Goal: Navigation & Orientation: Find specific page/section

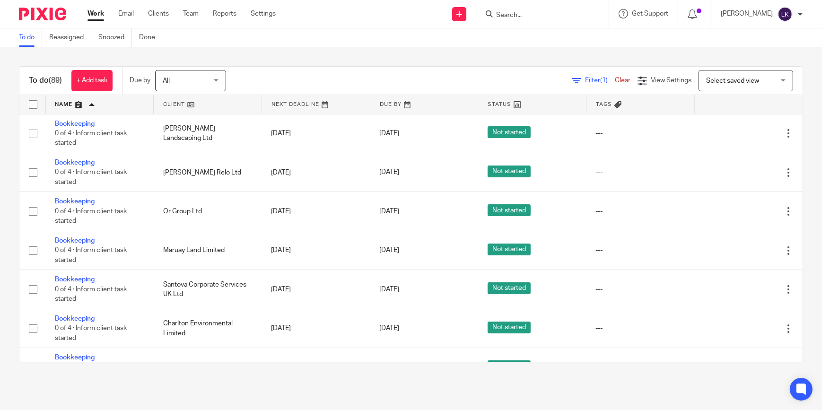
click at [521, 17] on input "Search" at bounding box center [537, 15] width 85 height 9
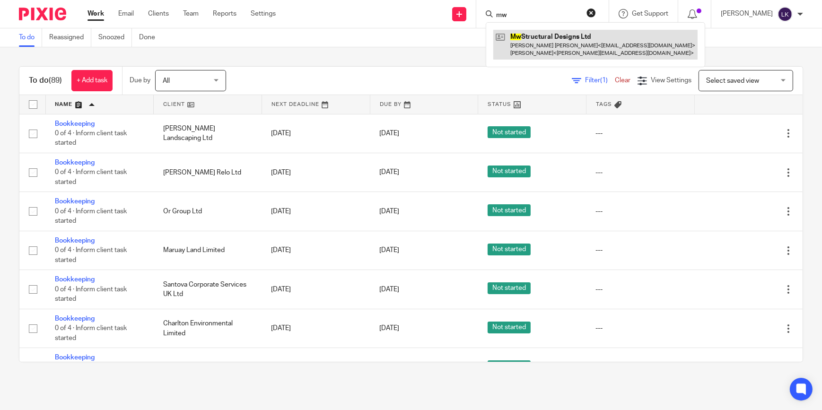
type input "mw"
click at [556, 43] on link at bounding box center [595, 44] width 204 height 29
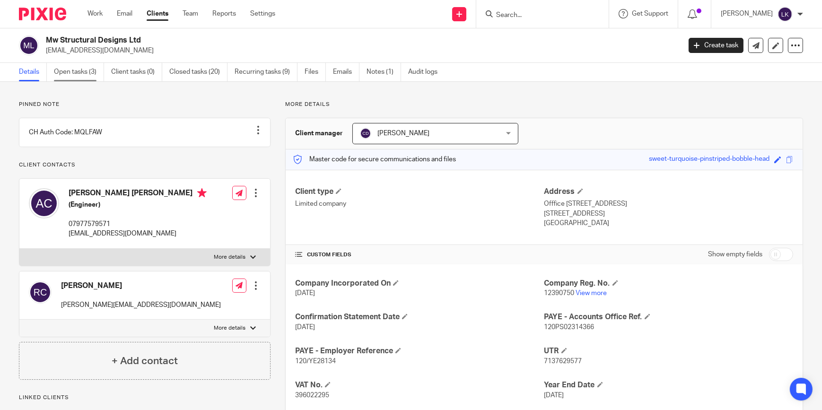
click at [82, 71] on link "Open tasks (3)" at bounding box center [79, 72] width 50 height 18
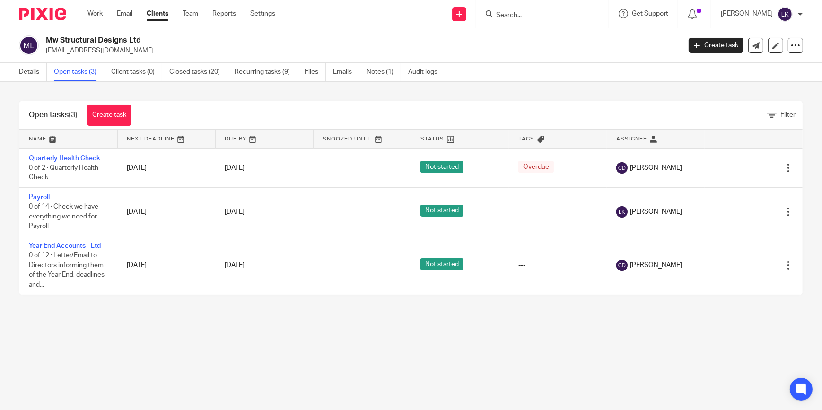
click at [26, 76] on link "Details" at bounding box center [33, 72] width 28 height 18
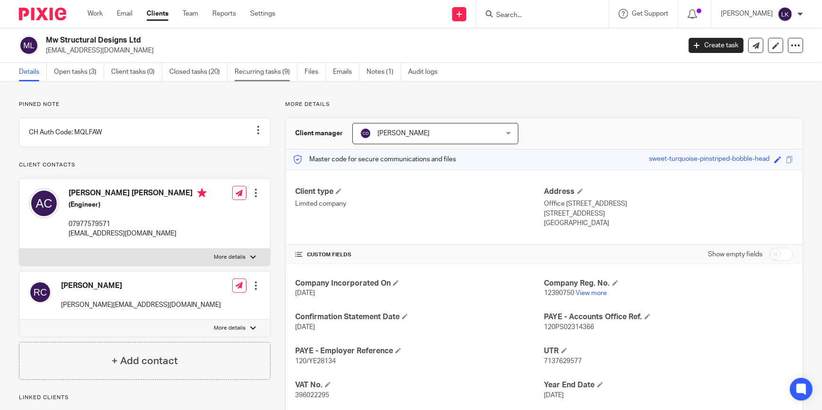
click at [289, 69] on link "Recurring tasks (9)" at bounding box center [265, 72] width 63 height 18
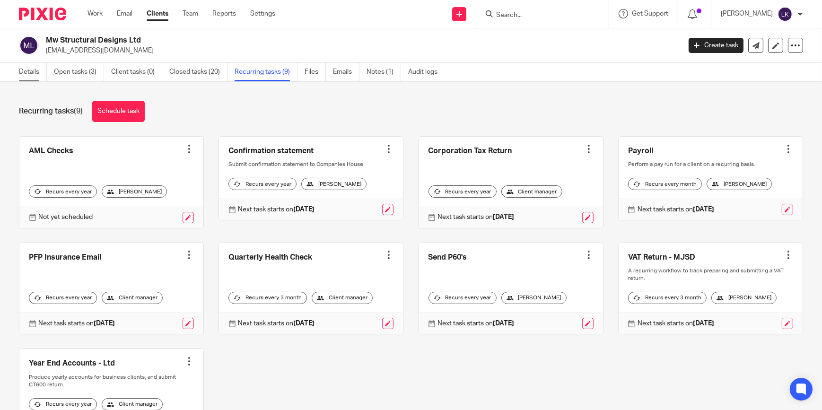
click at [39, 72] on link "Details" at bounding box center [33, 72] width 28 height 18
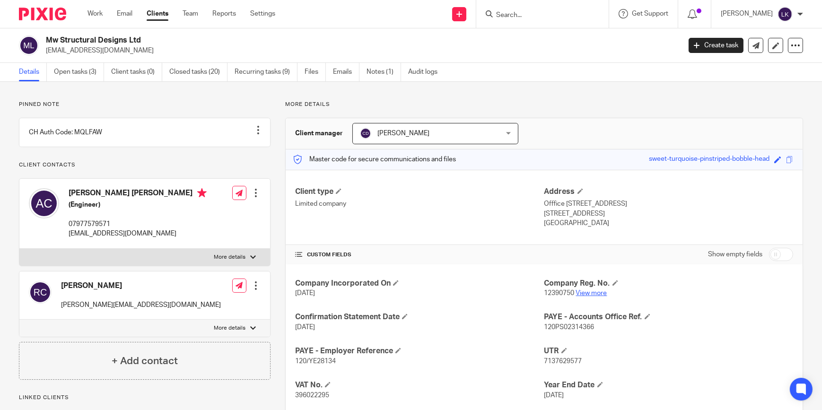
click at [582, 292] on link "View more" at bounding box center [591, 293] width 31 height 7
click at [85, 13] on div "Work Email Clients Team Reports Settings Work Email Clients Team Reports Settin…" at bounding box center [183, 14] width 211 height 28
click at [95, 14] on link "Work" at bounding box center [94, 13] width 15 height 9
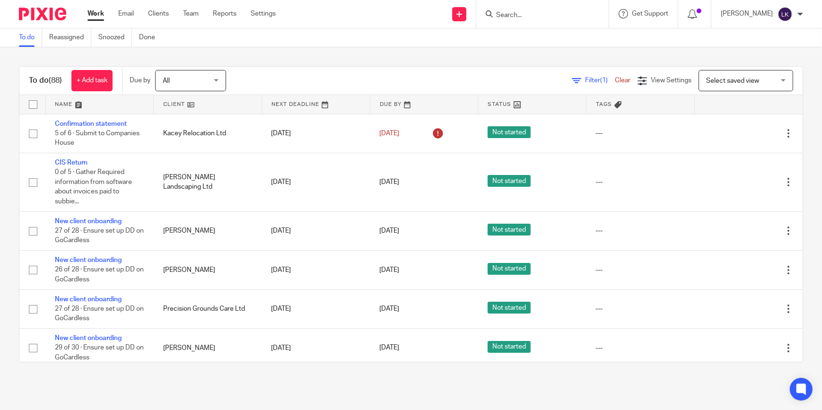
click at [519, 12] on input "Search" at bounding box center [537, 15] width 85 height 9
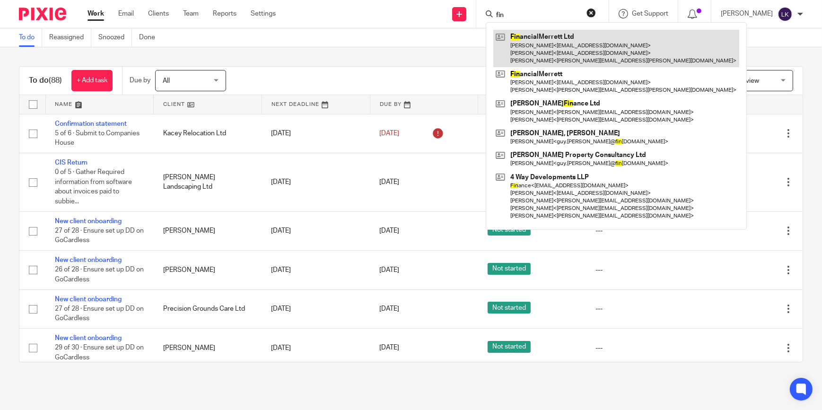
type input "fin"
click at [547, 38] on link at bounding box center [616, 48] width 246 height 37
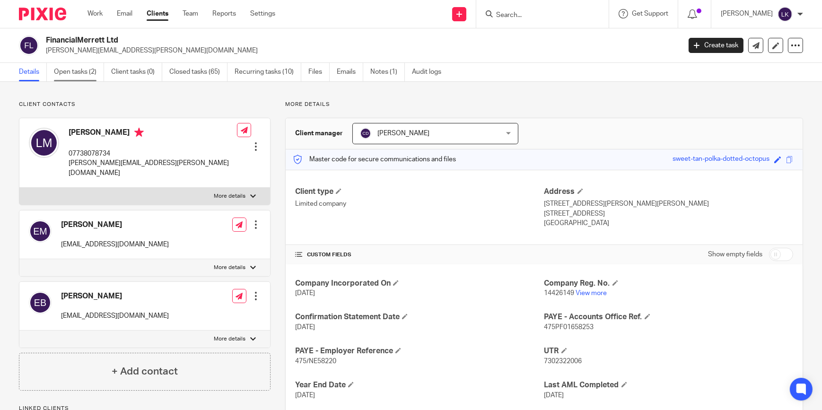
click at [86, 70] on link "Open tasks (2)" at bounding box center [79, 72] width 50 height 18
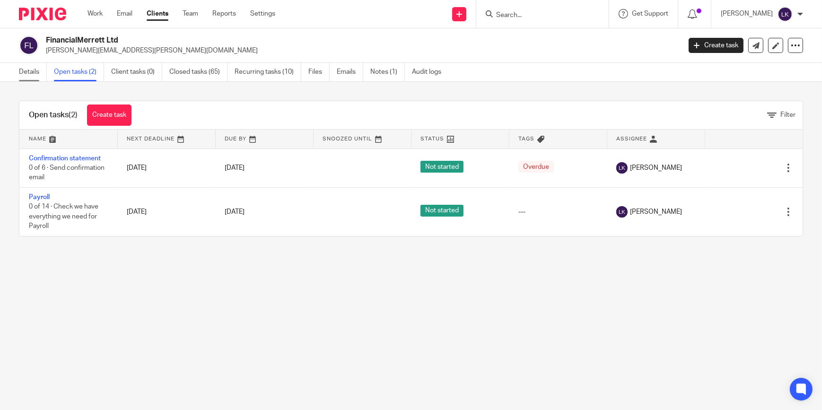
click at [23, 72] on link "Details" at bounding box center [33, 72] width 28 height 18
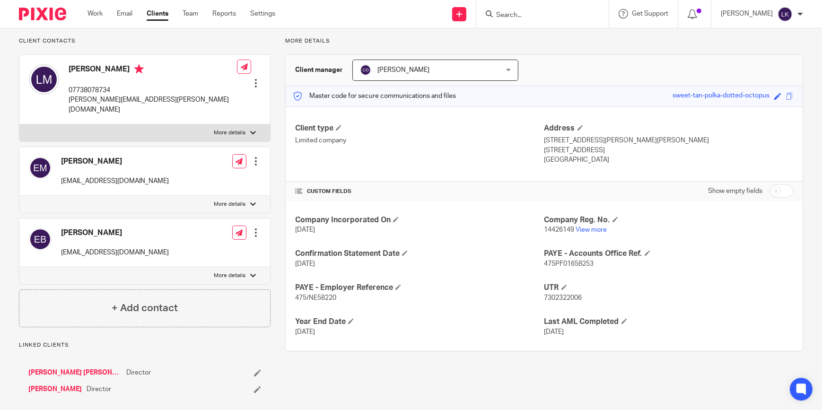
scroll to position [118, 0]
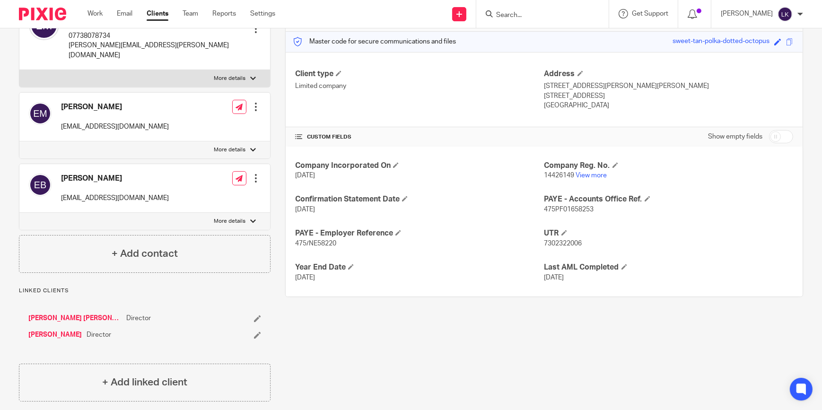
click at [583, 178] on p "14426149 View more" at bounding box center [668, 175] width 249 height 9
click at [585, 175] on link "View more" at bounding box center [591, 175] width 31 height 7
click at [543, 15] on input "Search" at bounding box center [537, 15] width 85 height 9
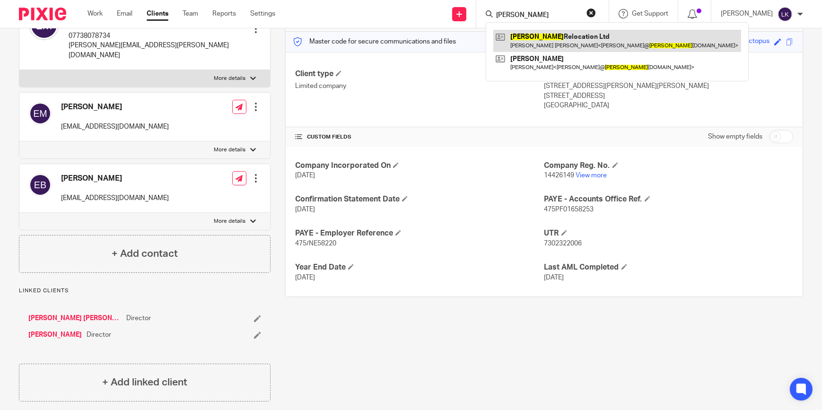
type input "[PERSON_NAME]"
click at [538, 37] on link at bounding box center [617, 41] width 248 height 22
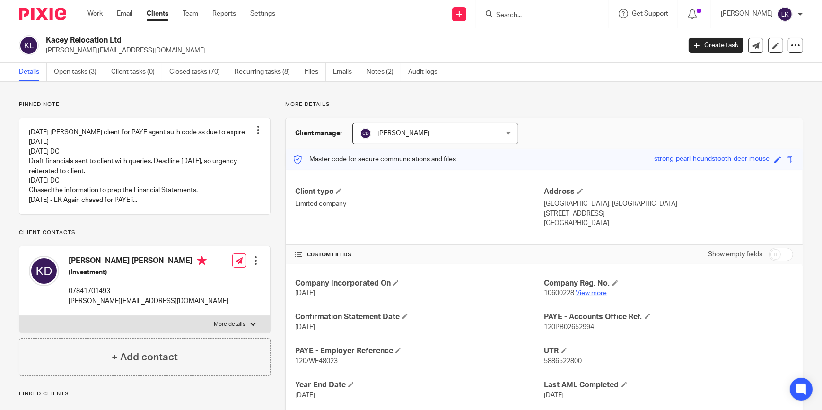
click at [580, 294] on link "View more" at bounding box center [591, 293] width 31 height 7
